Goal: Transaction & Acquisition: Purchase product/service

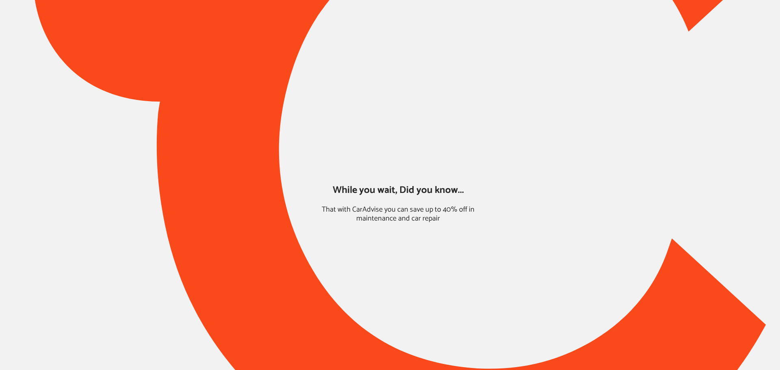
type input "*****"
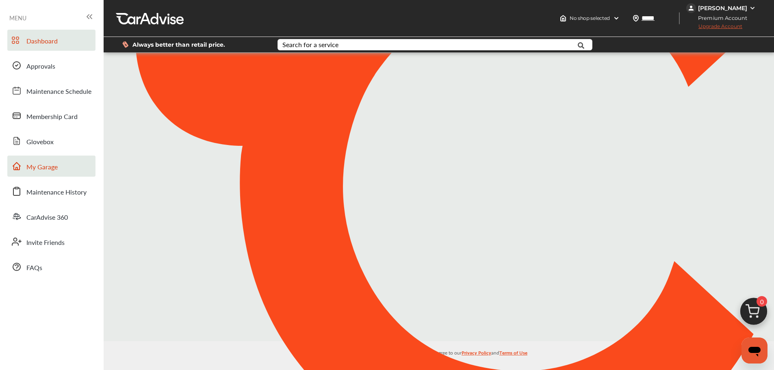
click at [47, 162] on span "My Garage" at bounding box center [41, 167] width 31 height 11
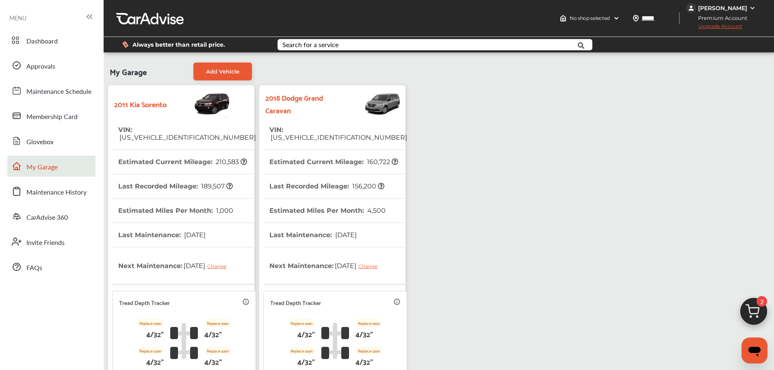
click at [323, 134] on span "[US_VEHICLE_IDENTIFICATION_NUMBER]" at bounding box center [338, 138] width 138 height 8
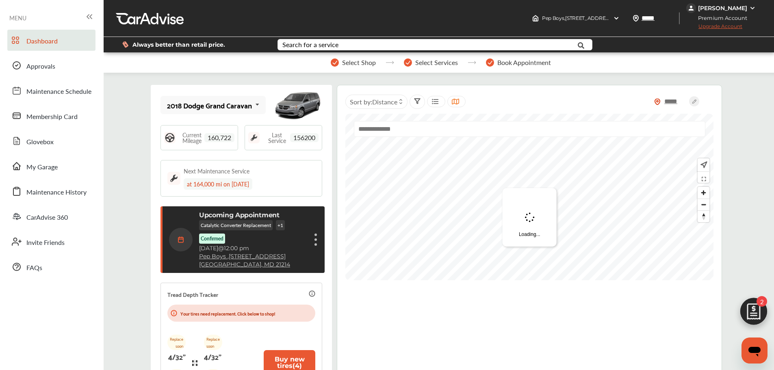
click at [28, 44] on span "Dashboard" at bounding box center [41, 41] width 31 height 11
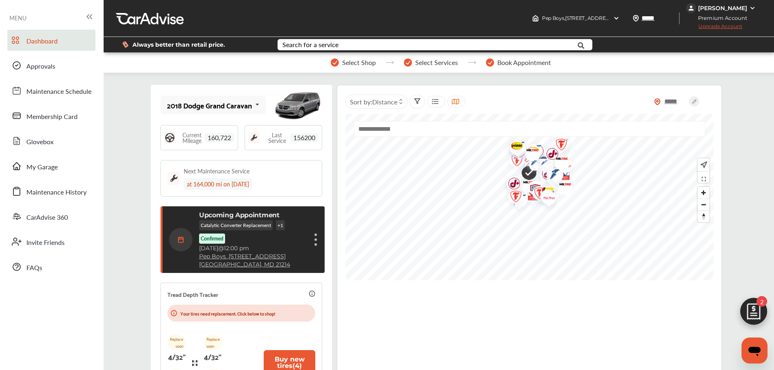
click at [308, 242] on div "Upcoming Appointment Catalytic Converter Replacement + 1 Confirmed [DATE] 12:00…" at bounding box center [243, 239] width 149 height 57
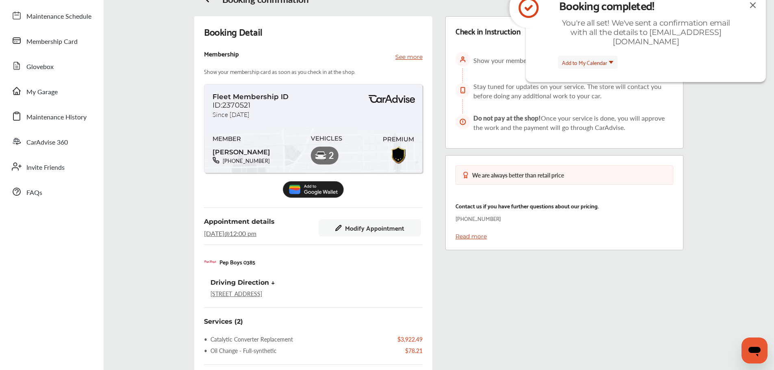
scroll to position [228, 0]
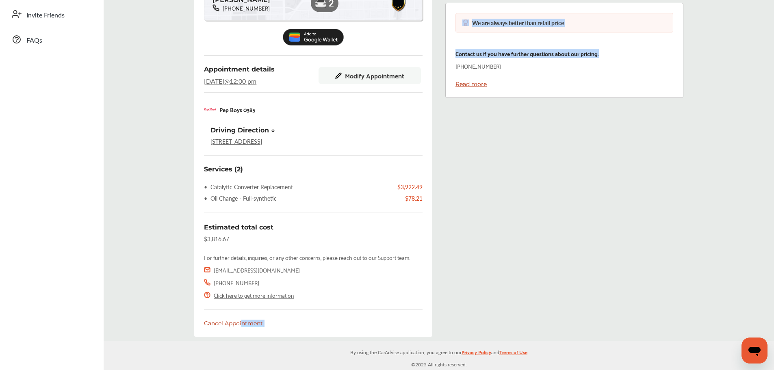
drag, startPoint x: 240, startPoint y: 325, endPoint x: 608, endPoint y: 310, distance: 367.7
click at [608, 310] on div "Booking Detail Membership See more Show your membership card as soon as you che…" at bounding box center [439, 104] width 635 height 480
click at [608, 310] on div "Check in Instruction Show your membership card at the store as soon as you arri…" at bounding box center [564, 104] width 251 height 480
drag, startPoint x: 255, startPoint y: 324, endPoint x: 425, endPoint y: 329, distance: 170.3
click at [425, 329] on div "Booking Detail Membership See more Show your membership card as soon as you che…" at bounding box center [313, 100] width 238 height 473
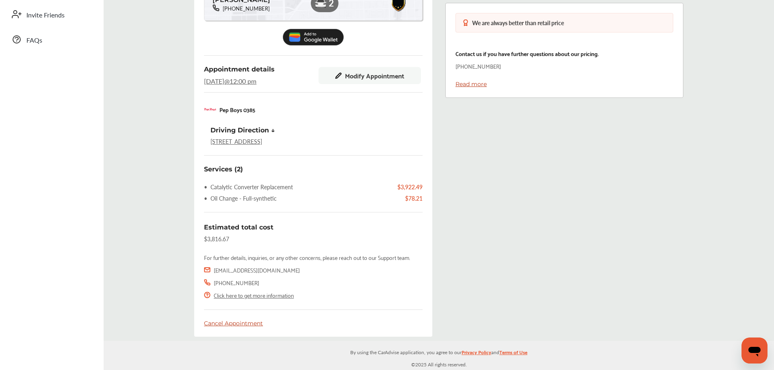
click at [241, 323] on div "Cancel Appointment" at bounding box center [313, 323] width 219 height 7
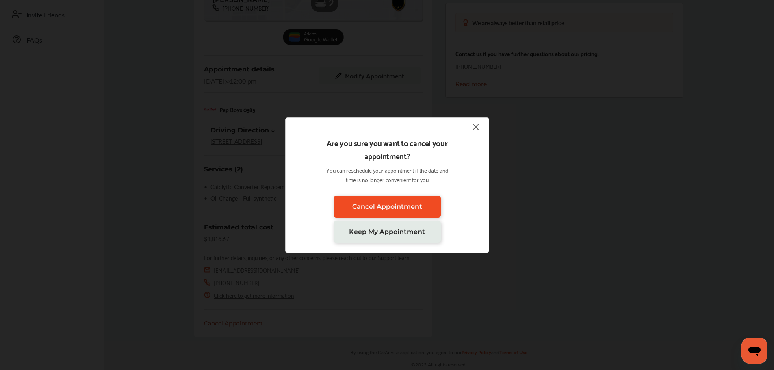
click at [366, 213] on link "Cancel Appointment" at bounding box center [387, 207] width 107 height 22
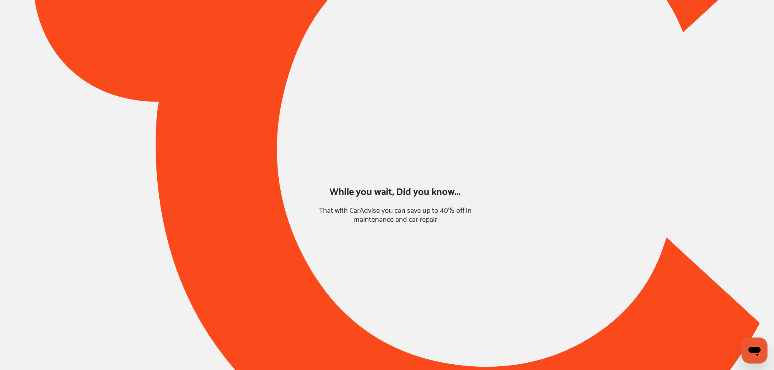
scroll to position [1, 0]
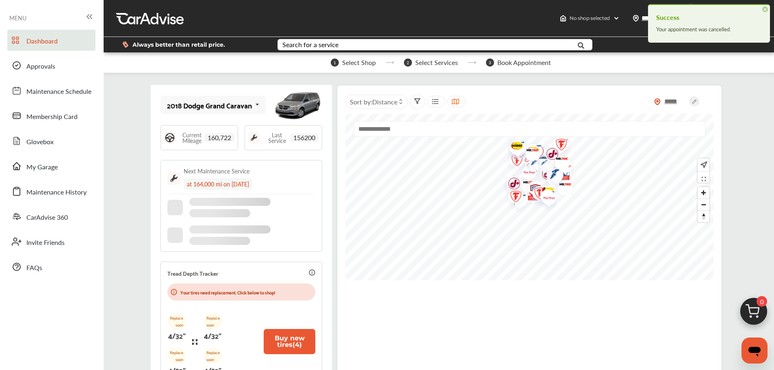
click at [758, 307] on img at bounding box center [753, 313] width 39 height 39
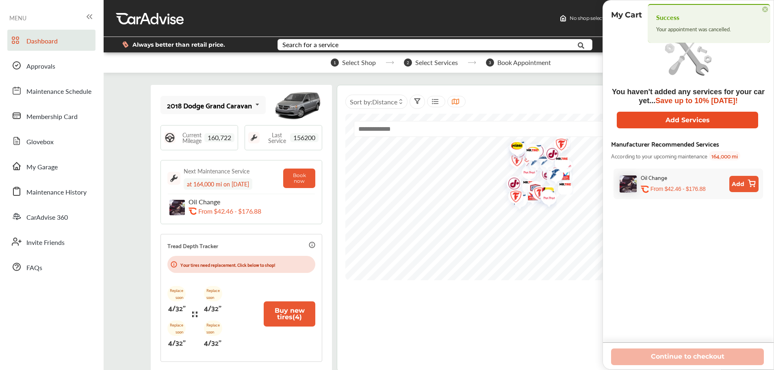
click at [677, 128] on button "Add Services" at bounding box center [687, 120] width 141 height 17
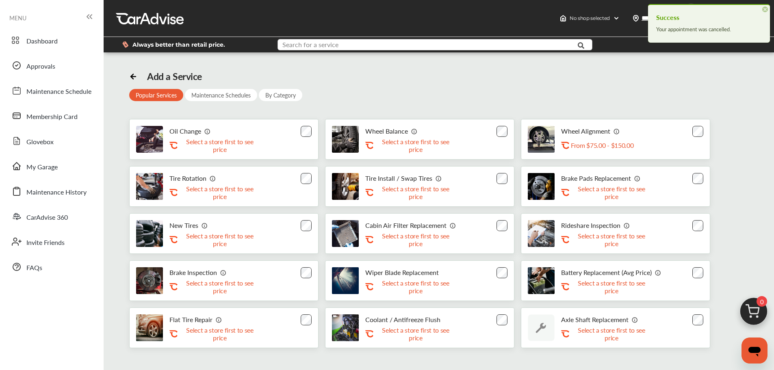
click at [466, 50] on input "text" at bounding box center [421, 45] width 287 height 13
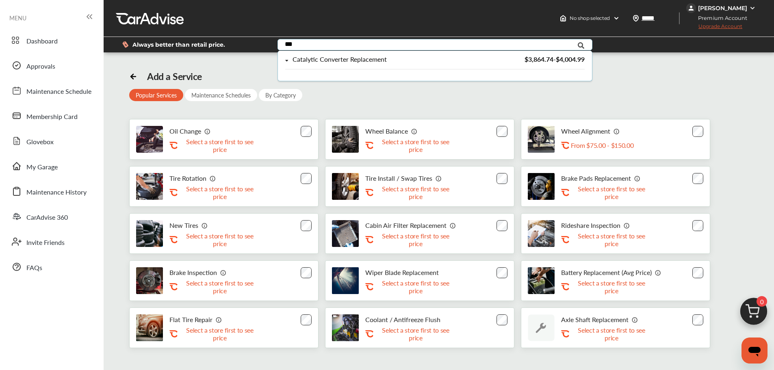
type input "***"
click at [409, 55] on div "Catalytic Converter Replacement $3,864.74 - $4,004.99" at bounding box center [435, 63] width 314 height 24
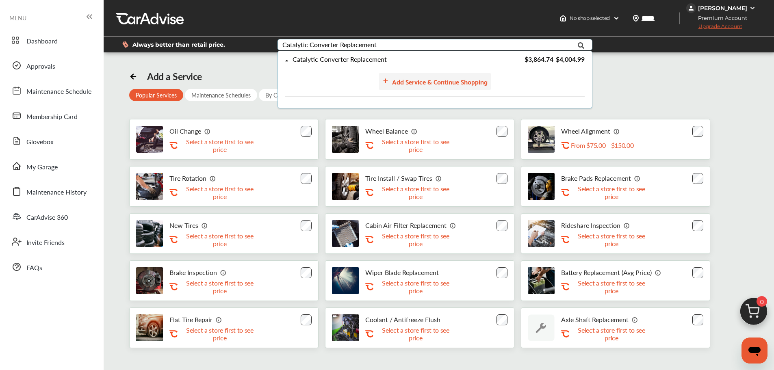
click at [414, 82] on div "Add Service & Continue Shopping" at bounding box center [439, 81] width 95 height 11
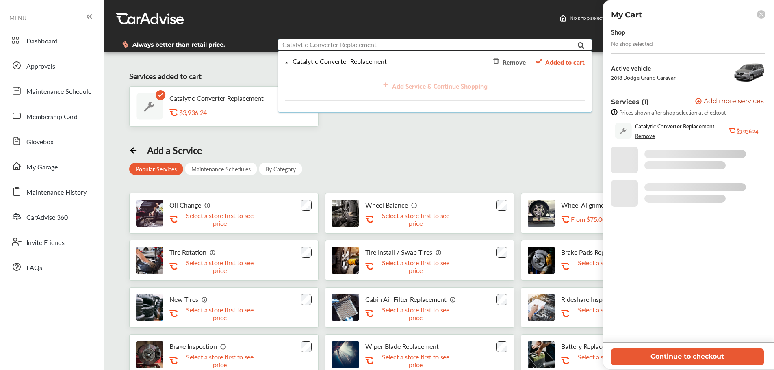
click at [392, 47] on input "text" at bounding box center [421, 45] width 287 height 13
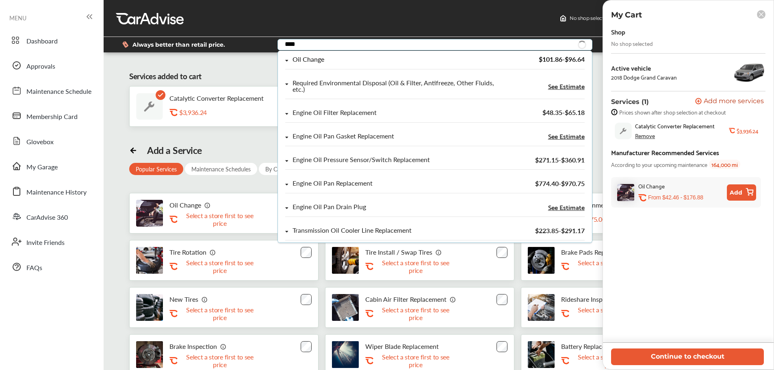
type input "***"
click at [347, 62] on div "Oil Change" at bounding box center [390, 59] width 210 height 7
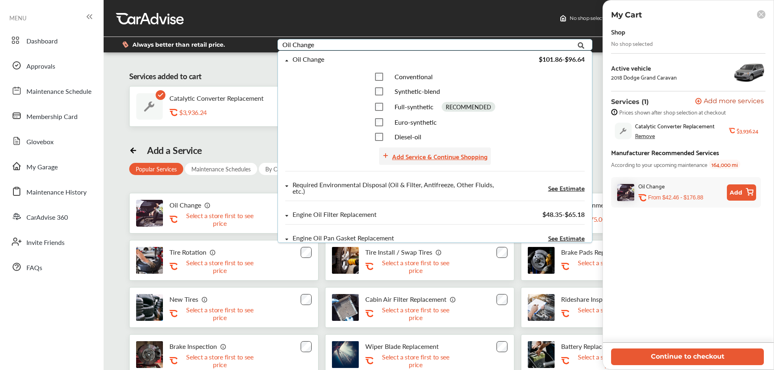
click at [438, 161] on div "Add Service & Continue Shopping" at bounding box center [439, 156] width 95 height 11
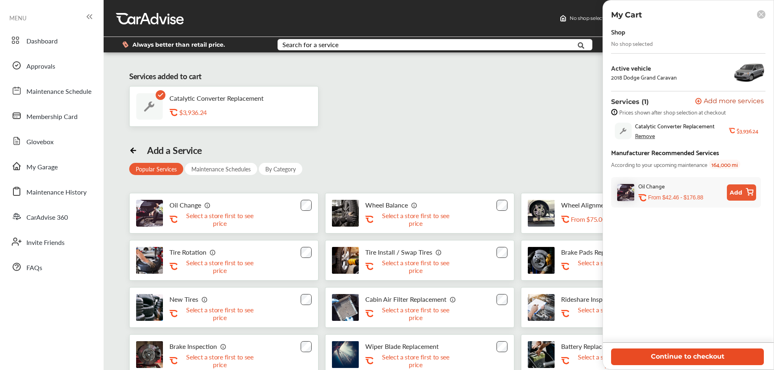
click at [688, 352] on button "Continue to checkout" at bounding box center [687, 357] width 153 height 17
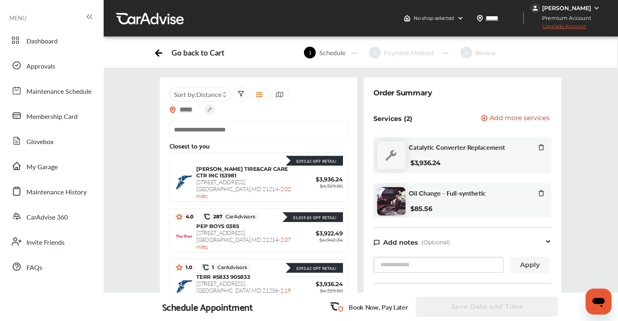
click at [245, 136] on input "text" at bounding box center [259, 130] width 180 height 16
paste input "**********"
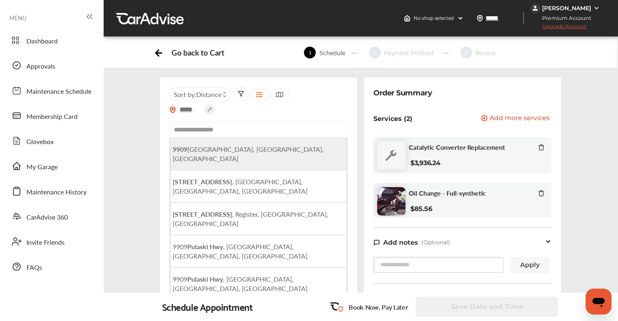
click at [234, 147] on span "[STREET_ADDRESS]" at bounding box center [248, 154] width 151 height 19
type input "**********"
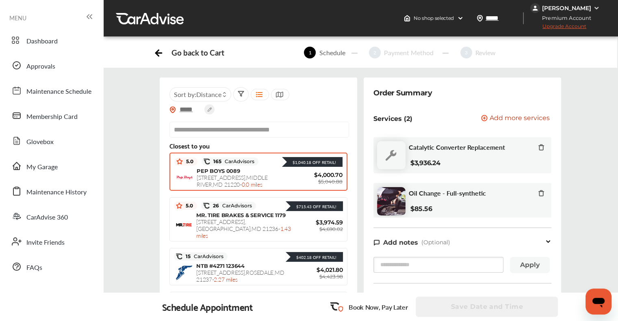
click at [245, 176] on span "[STREET_ADDRESS] - 0.0 miles" at bounding box center [232, 181] width 71 height 15
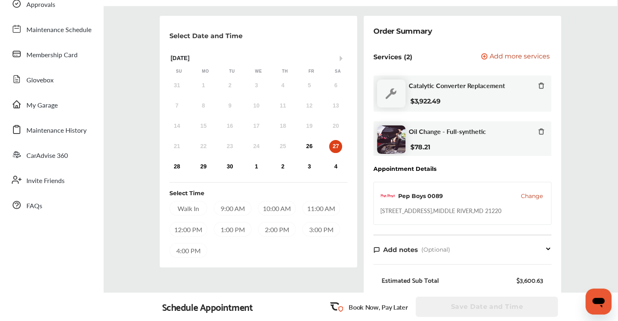
scroll to position [60, 0]
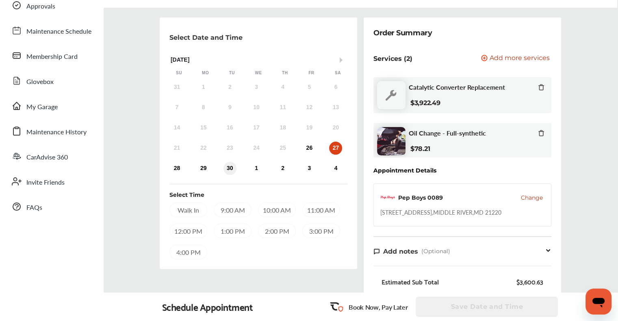
click at [226, 171] on div "30" at bounding box center [230, 168] width 13 height 13
click at [198, 229] on div "12:00 PM" at bounding box center [188, 231] width 38 height 15
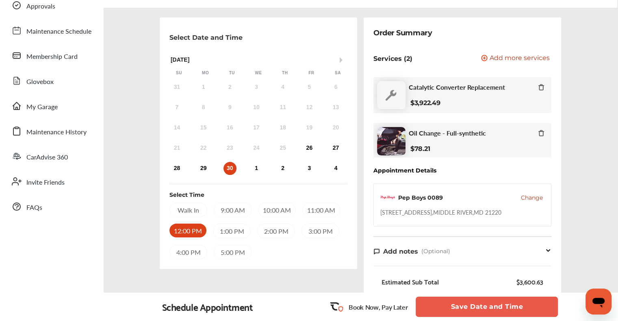
click at [515, 299] on button "Save Date and Time" at bounding box center [487, 307] width 142 height 20
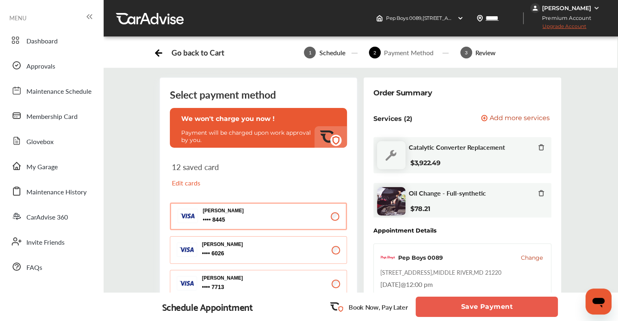
click at [430, 310] on button "Save Payment" at bounding box center [487, 307] width 142 height 20
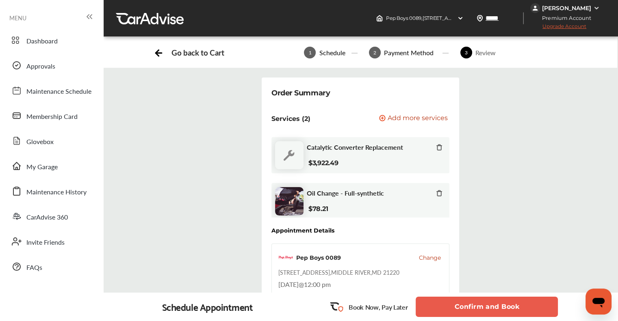
drag, startPoint x: 452, startPoint y: 306, endPoint x: 507, endPoint y: 216, distance: 105.6
click at [503, 308] on button "Confirm and Book" at bounding box center [487, 307] width 142 height 20
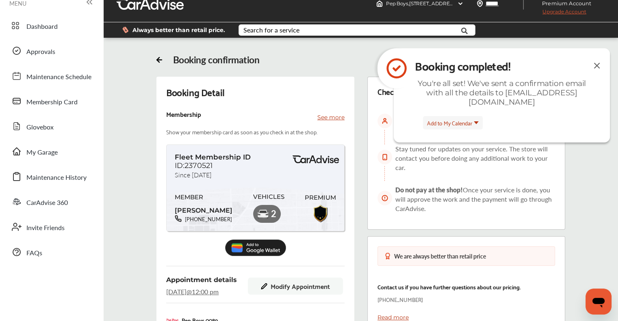
scroll to position [2, 0]
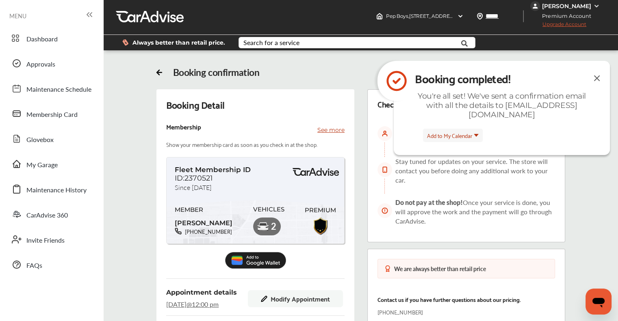
click at [596, 77] on img at bounding box center [597, 78] width 10 height 10
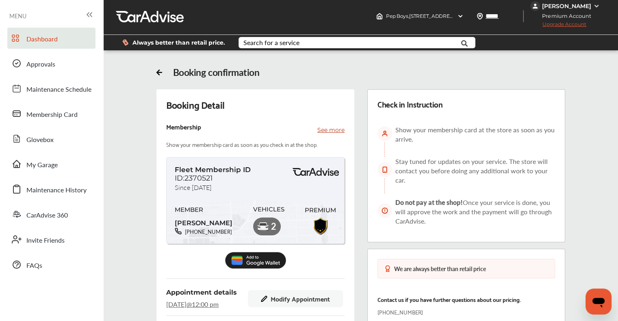
click at [28, 45] on link "Dashboard" at bounding box center [51, 38] width 88 height 21
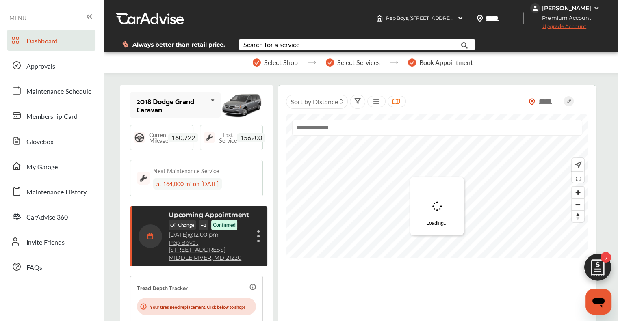
scroll to position [118, 0]
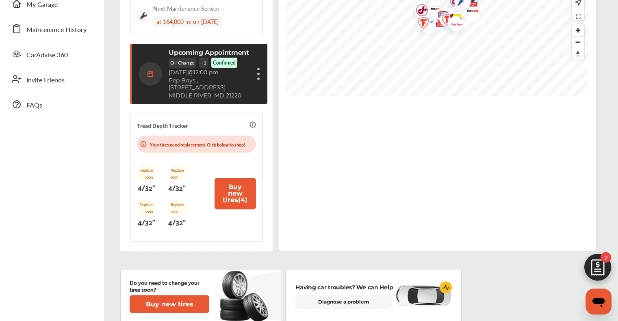
click at [260, 85] on div "Upcoming Appointment Oil Change + 1 Confirmed [DATE] 12:00 pm Pep Boys , [STREE…" at bounding box center [200, 74] width 122 height 50
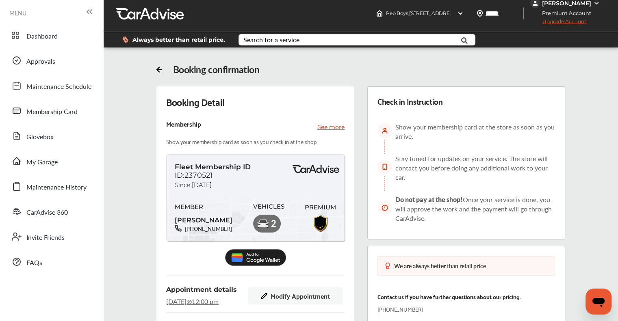
scroll to position [163, 0]
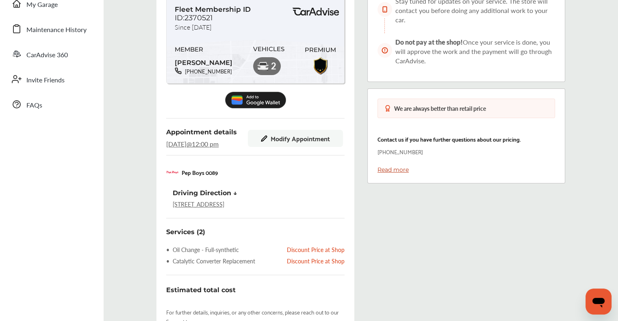
click at [317, 141] on span "Modify Appointment" at bounding box center [300, 138] width 59 height 7
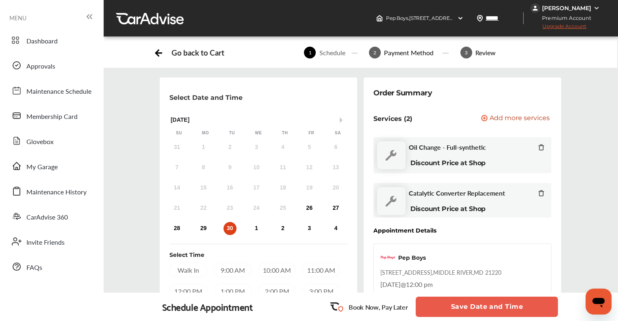
click at [538, 148] on icon at bounding box center [541, 147] width 7 height 7
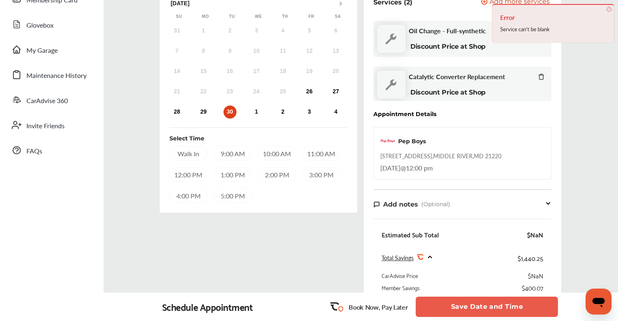
scroll to position [122, 0]
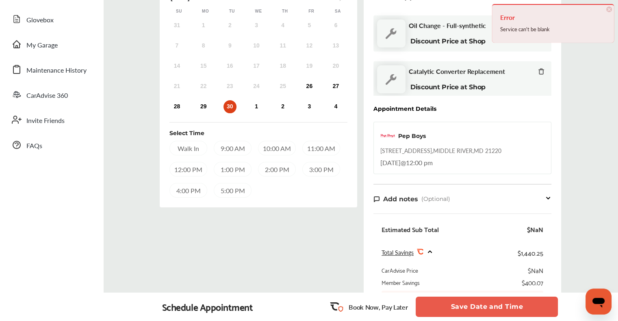
click at [490, 308] on button "Save Date and Time" at bounding box center [487, 307] width 142 height 20
